Goal: Task Accomplishment & Management: Use online tool/utility

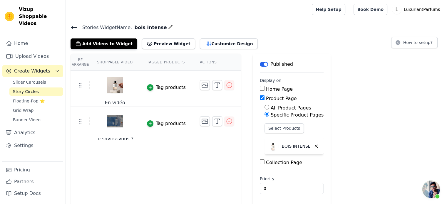
scroll to position [61, 0]
click at [22, 79] on span "Slider Carousels" at bounding box center [29, 82] width 33 height 6
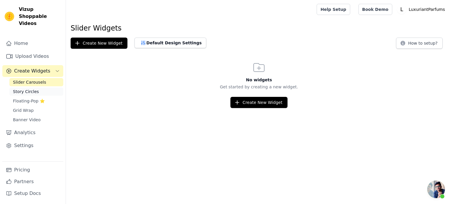
click at [23, 89] on span "Story Circles" at bounding box center [26, 92] width 26 height 6
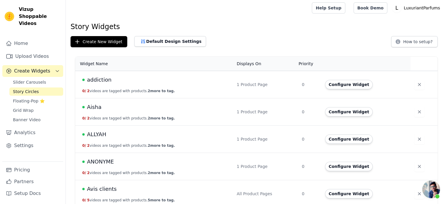
scroll to position [59, 0]
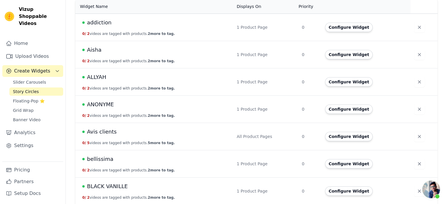
click at [101, 133] on span "Avis clients" at bounding box center [102, 132] width 30 height 8
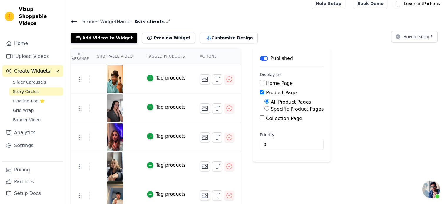
scroll to position [11, 0]
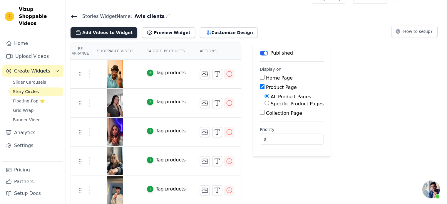
click at [100, 31] on button "Add Videos to Widget" at bounding box center [104, 32] width 67 height 11
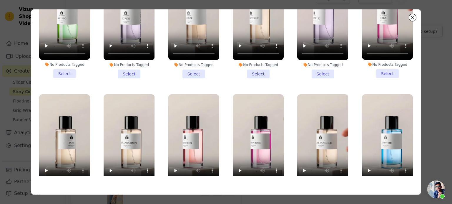
scroll to position [412, 0]
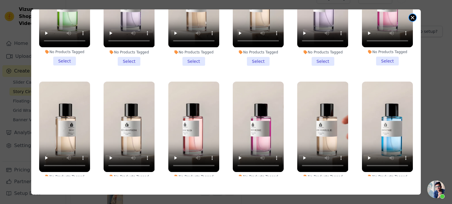
click at [411, 18] on button "Close modal" at bounding box center [412, 17] width 7 height 7
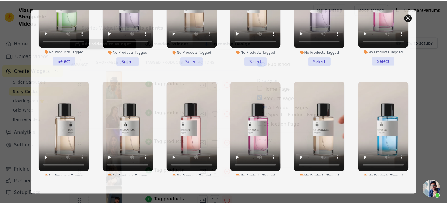
scroll to position [11, 0]
